Goal: Task Accomplishment & Management: Complete application form

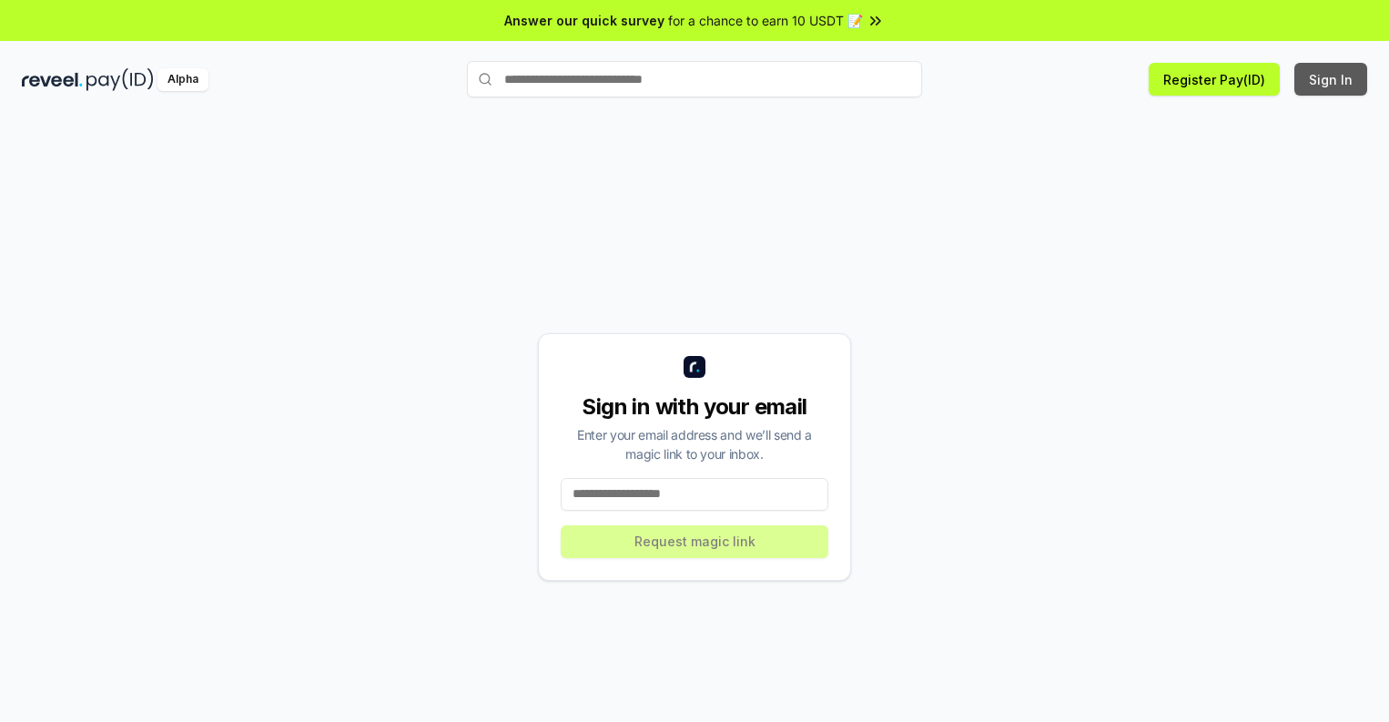
click at [1332, 79] on button "Sign In" at bounding box center [1330, 79] width 73 height 33
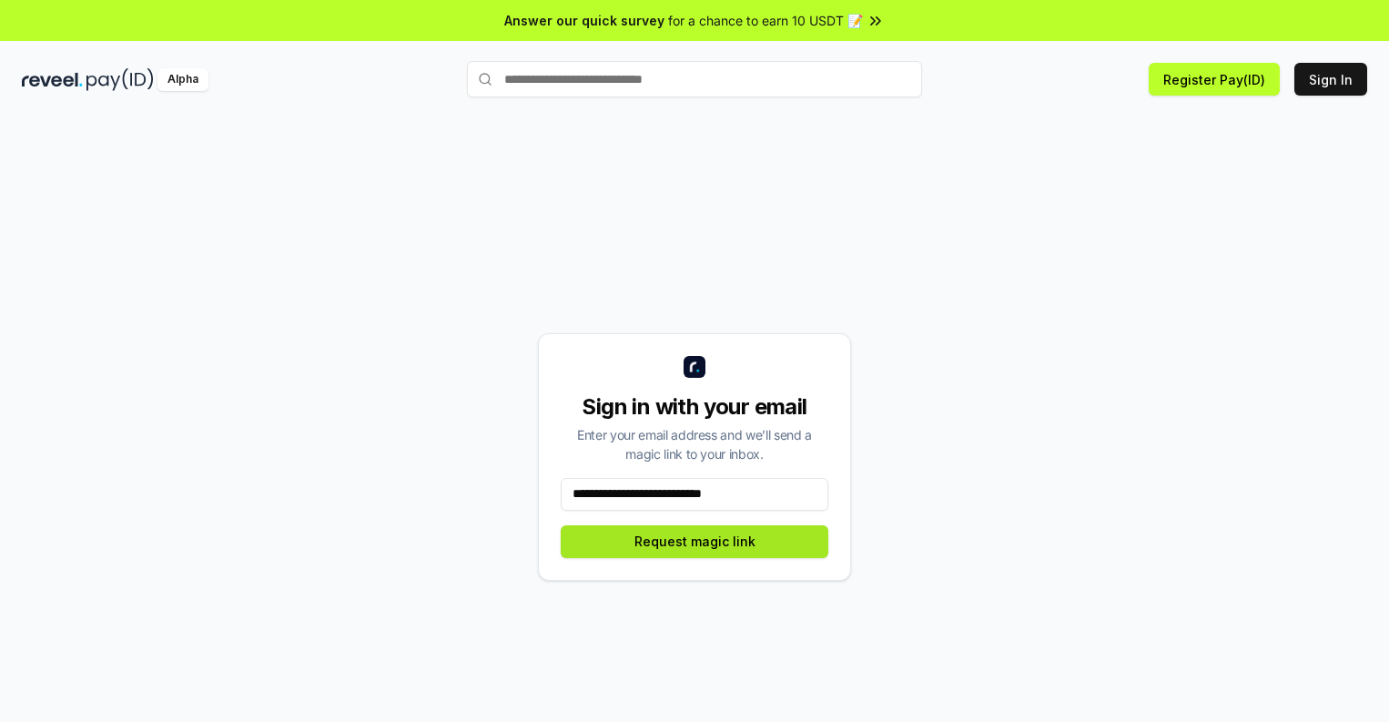
type input "**********"
click at [694, 541] on button "Request magic link" at bounding box center [695, 541] width 268 height 33
